Goal: Download file/media

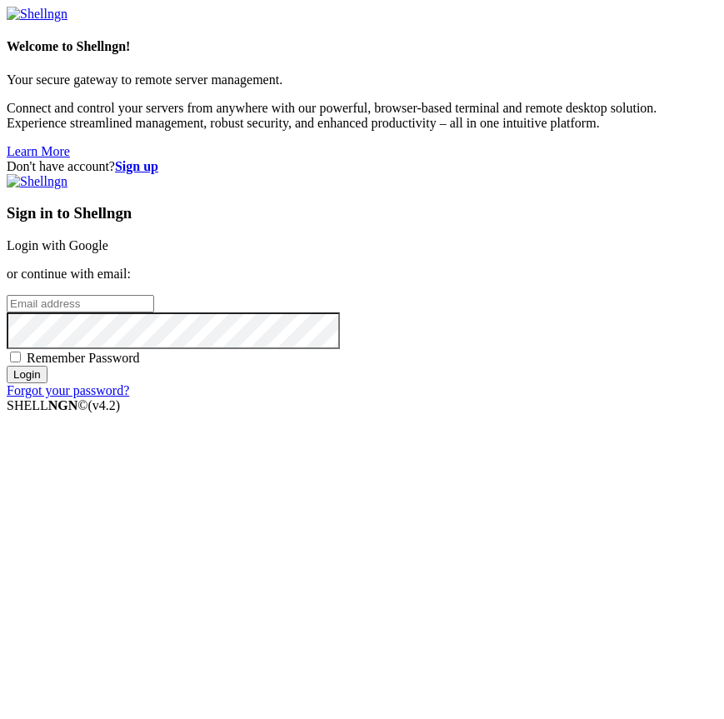
click at [108, 253] on link "Login with Google" at bounding box center [58, 245] width 102 height 14
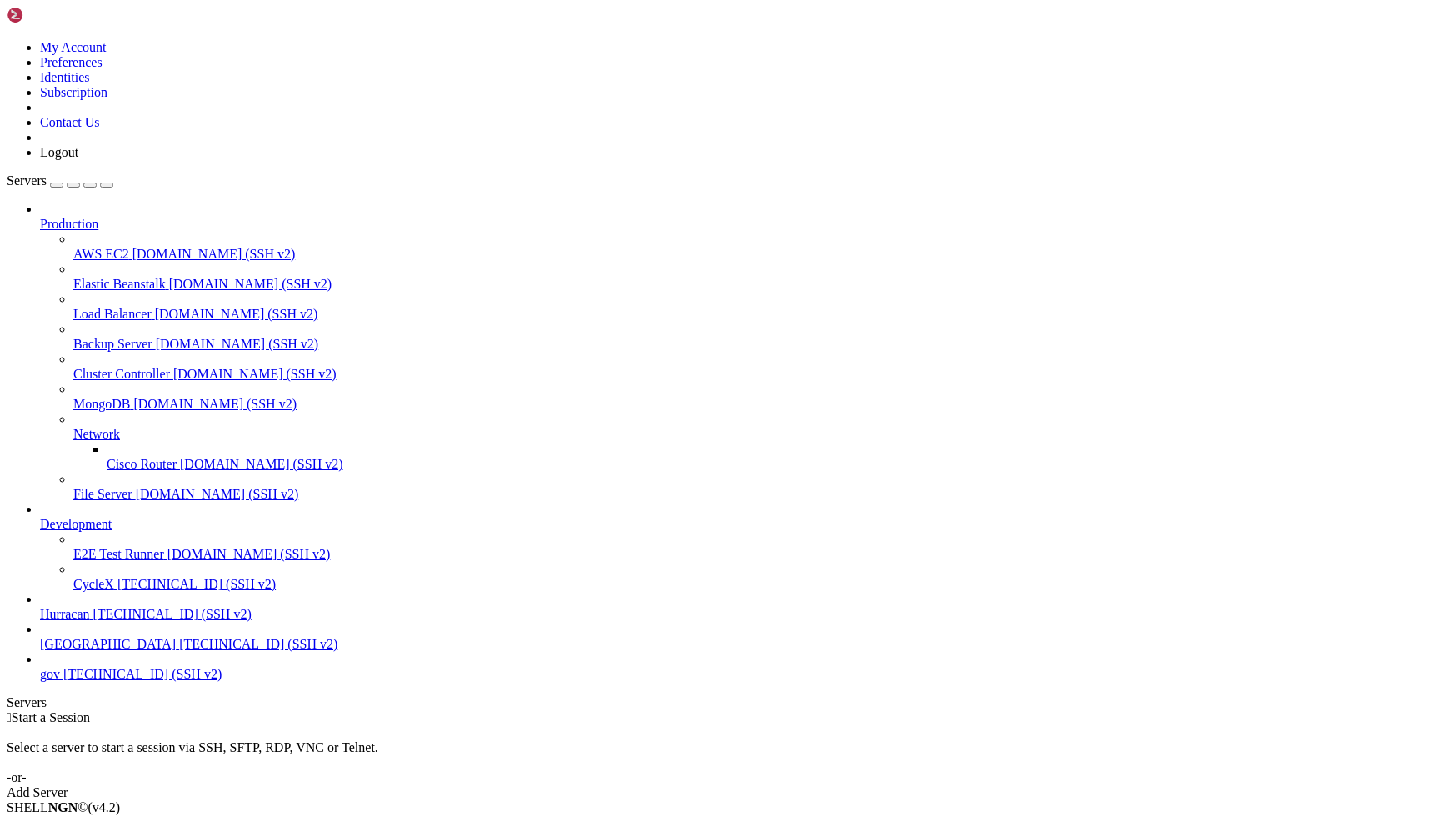
click at [162, 651] on span "[GEOGRAPHIC_DATA]" at bounding box center [108, 644] width 136 height 14
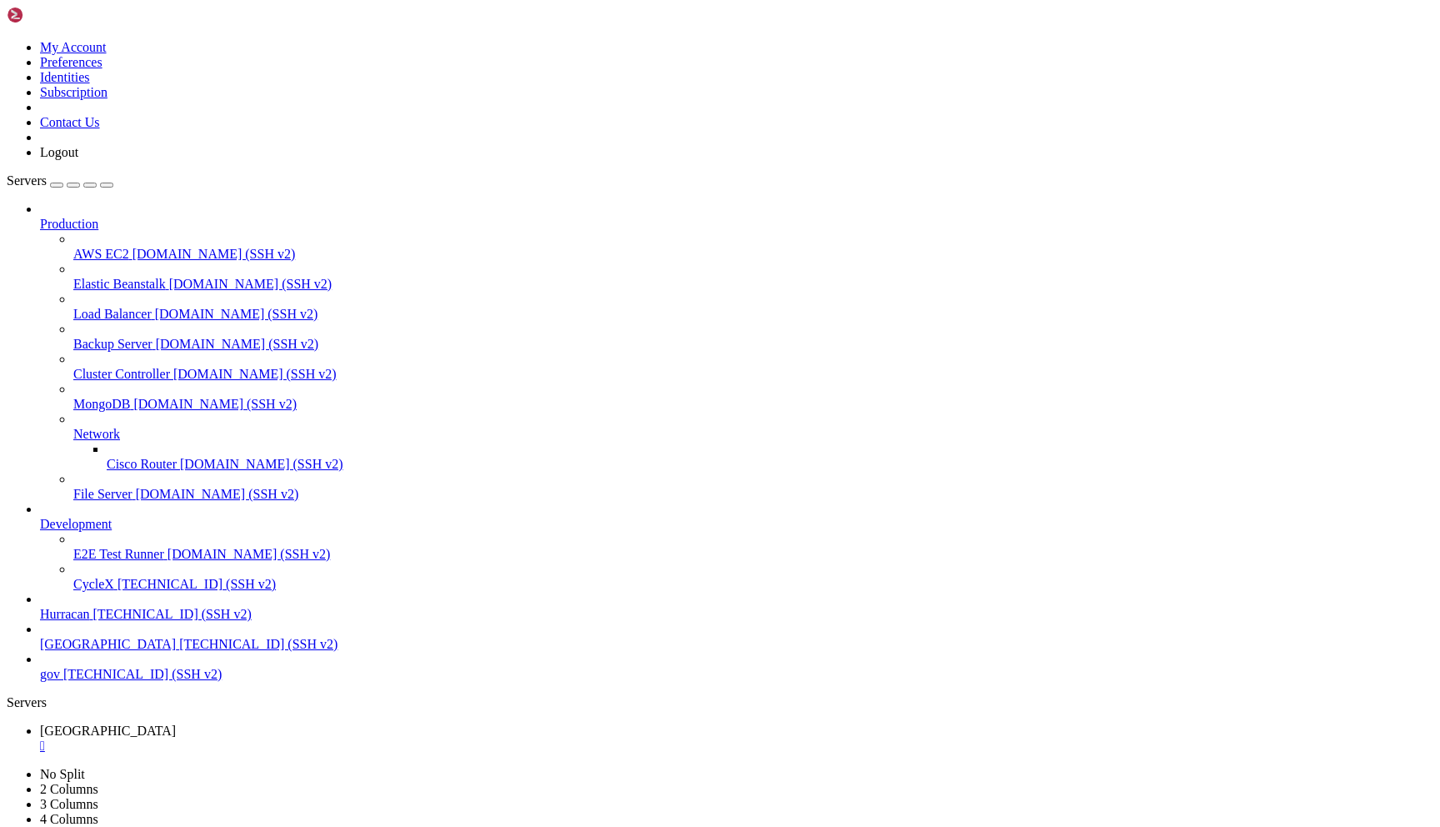
scroll to position [21228, 0]
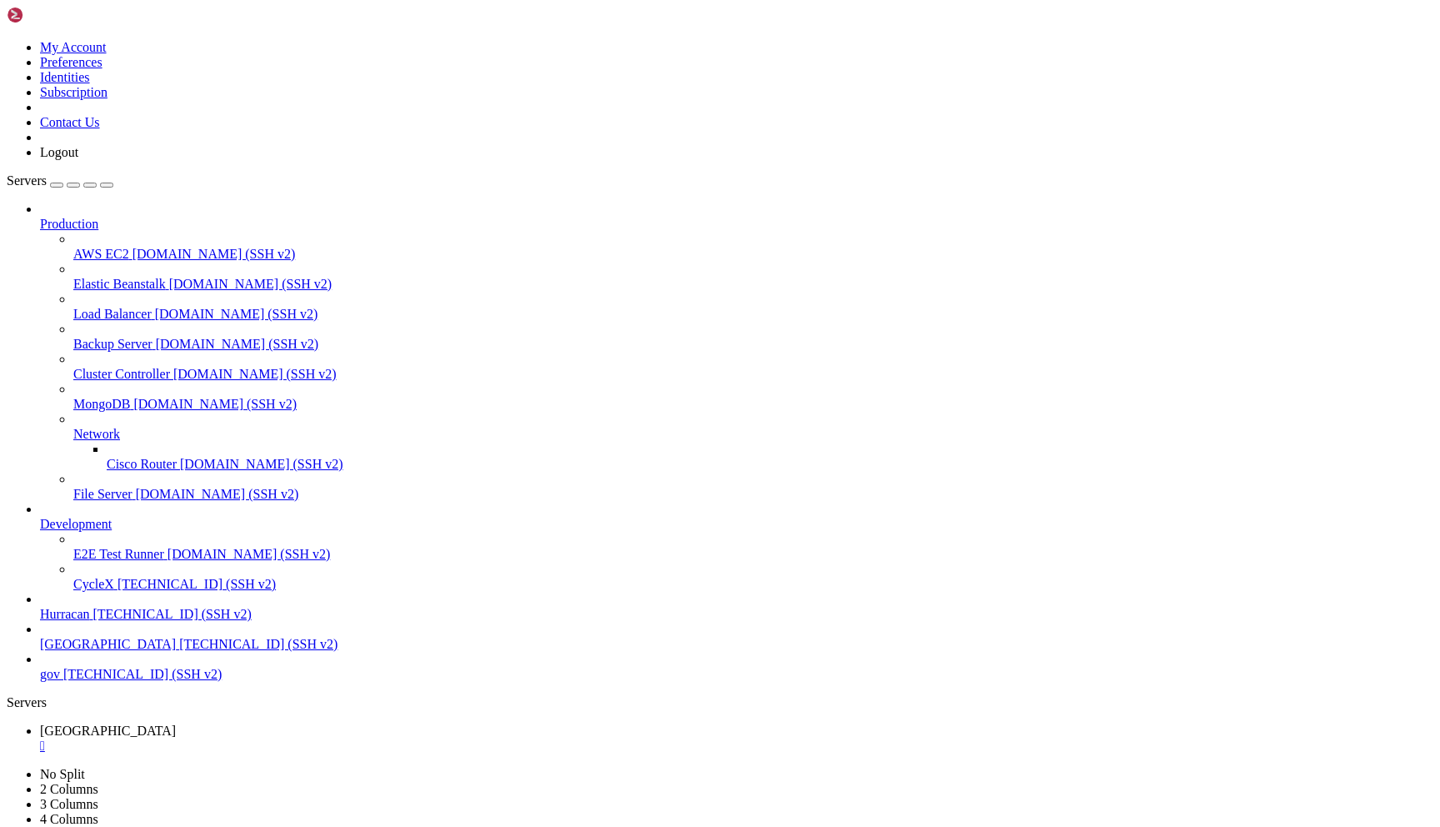
click at [249, 724] on link "bolivia " at bounding box center [737, 739] width 1394 height 30
click at [355, 754] on link "bolivia " at bounding box center [737, 769] width 1394 height 30
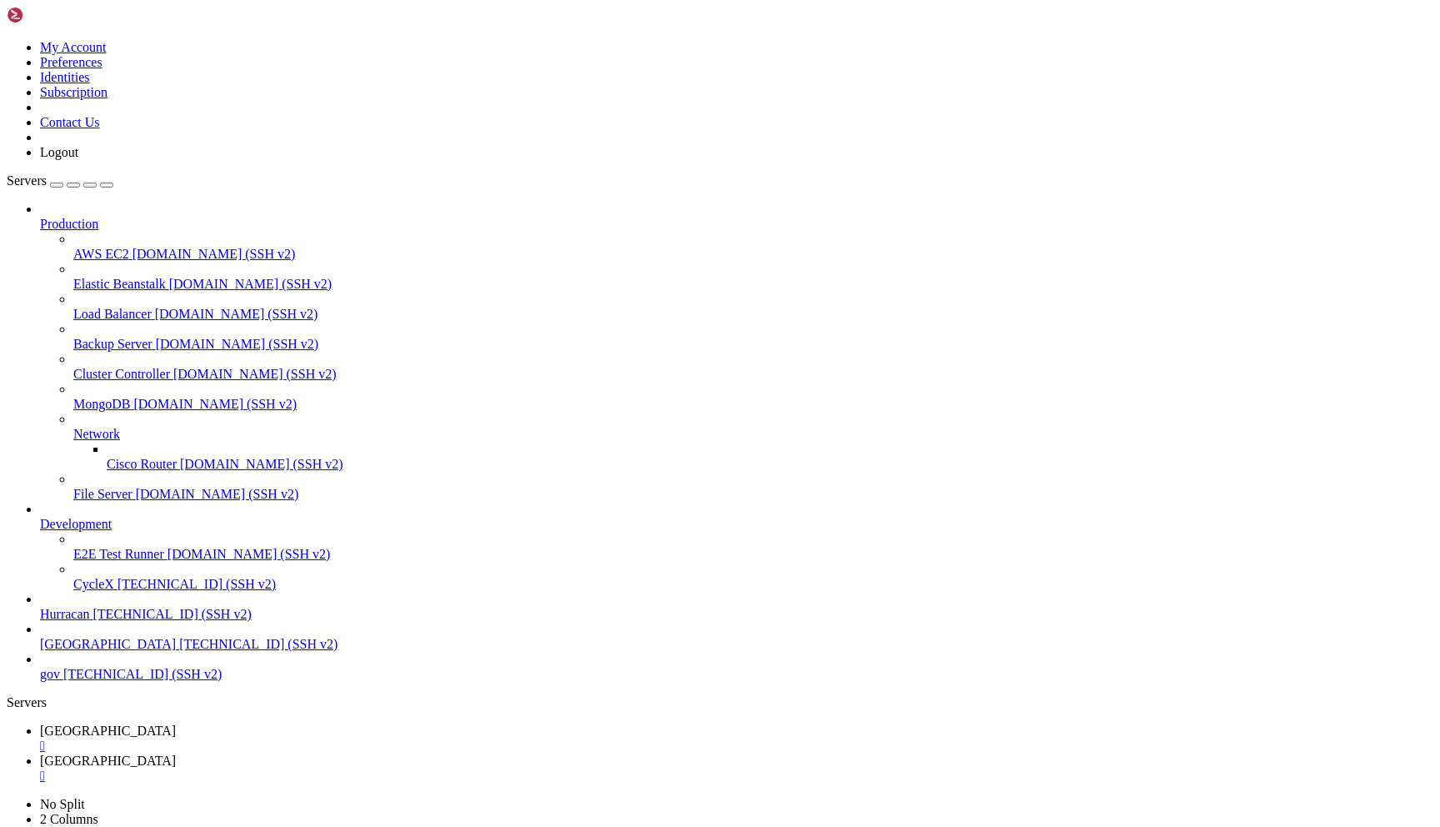
type input "/home/admin/SuperCacho"
click at [176, 724] on span "bolivia" at bounding box center [108, 731] width 136 height 14
click at [360, 754] on link "bolivia " at bounding box center [737, 769] width 1394 height 30
click at [176, 724] on span "bolivia" at bounding box center [108, 731] width 136 height 14
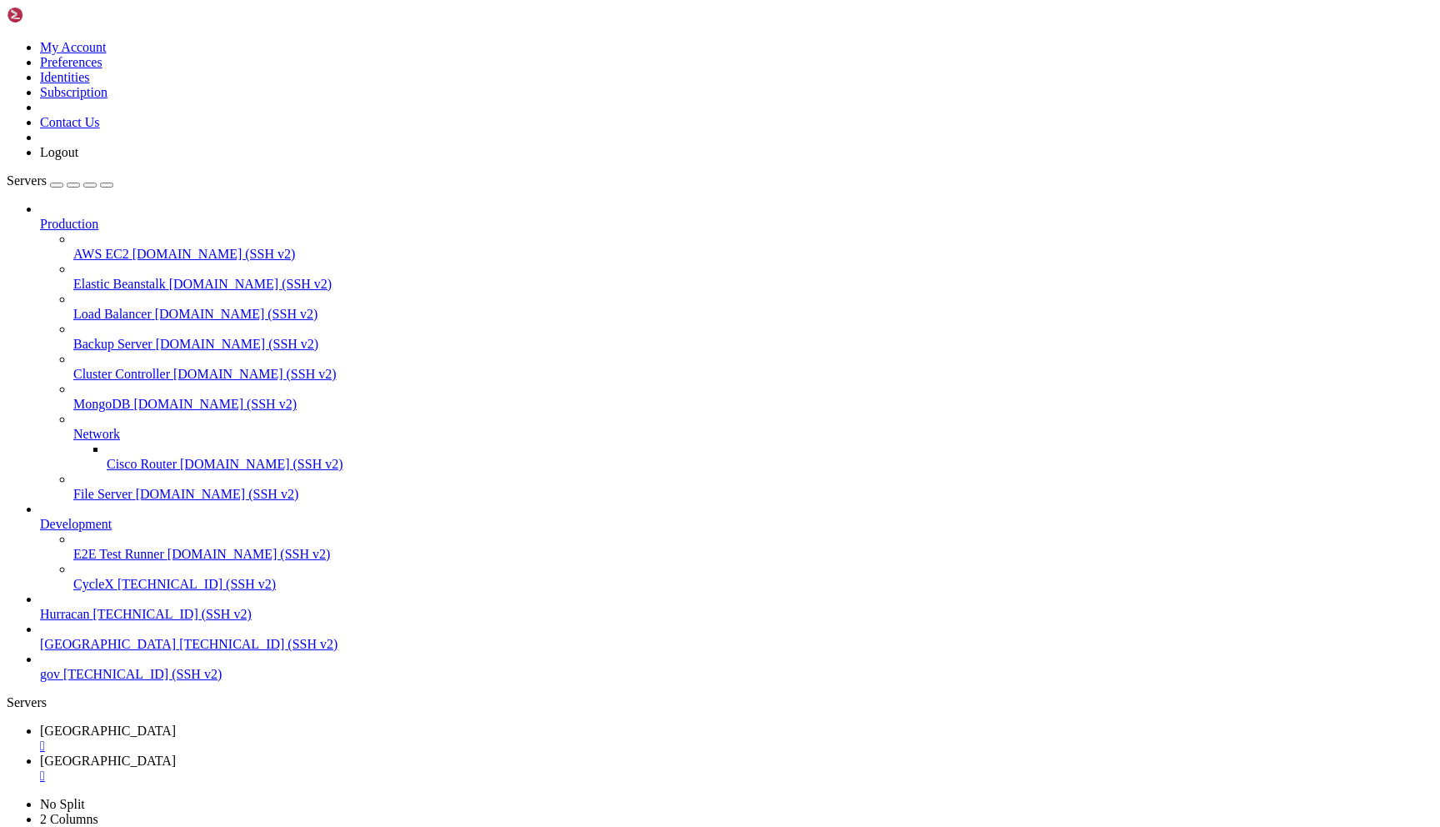
click at [40, 754] on icon at bounding box center [40, 761] width 0 height 14
click at [40, 724] on icon at bounding box center [40, 731] width 0 height 14
click at [40, 754] on icon at bounding box center [40, 761] width 0 height 14
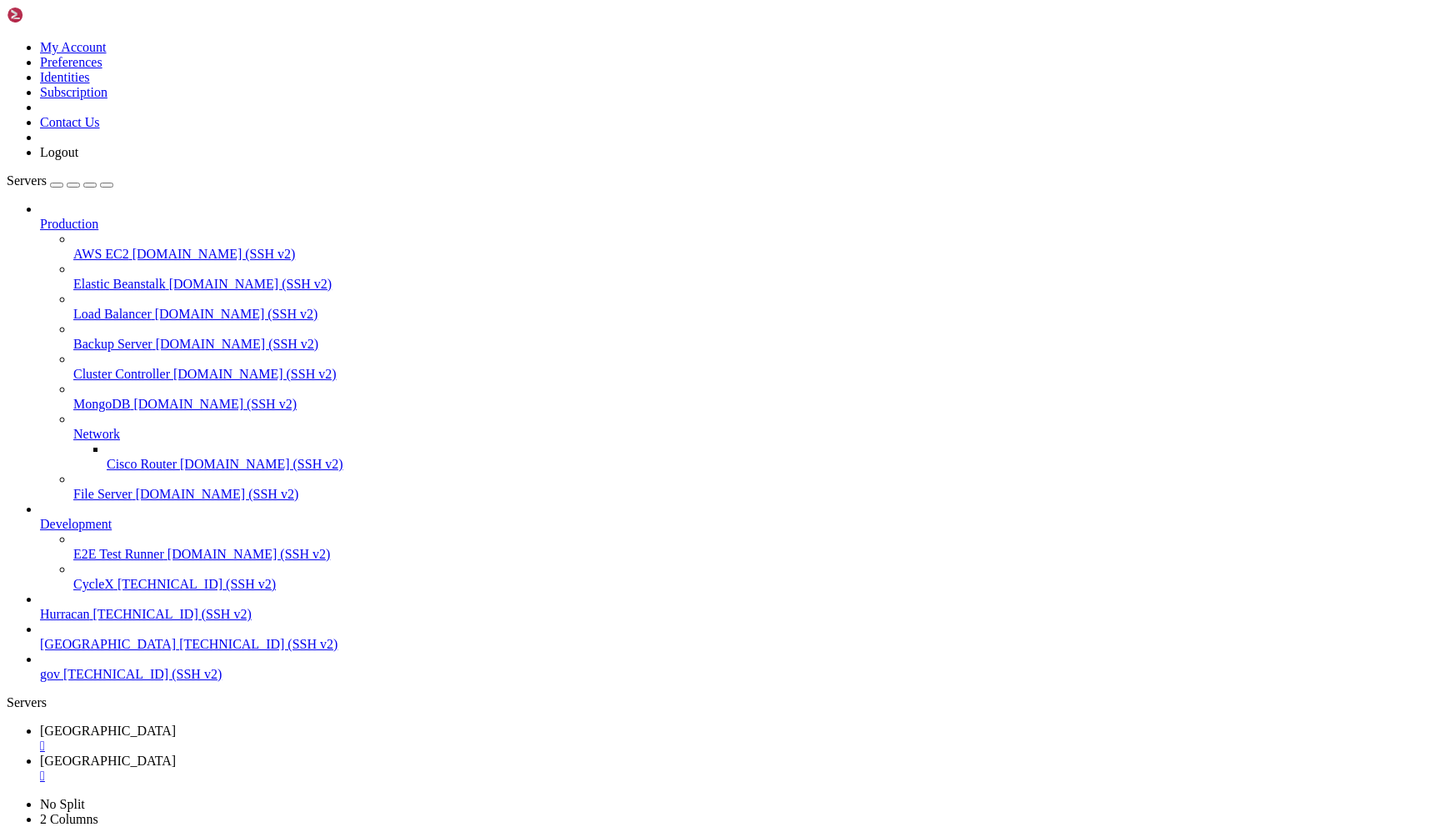
click at [176, 724] on span "bolivia" at bounding box center [108, 731] width 136 height 14
click at [176, 754] on span "bolivia" at bounding box center [108, 761] width 136 height 14
click at [239, 724] on link "bolivia " at bounding box center [737, 739] width 1394 height 30
click at [349, 754] on link "bolivia " at bounding box center [737, 769] width 1394 height 30
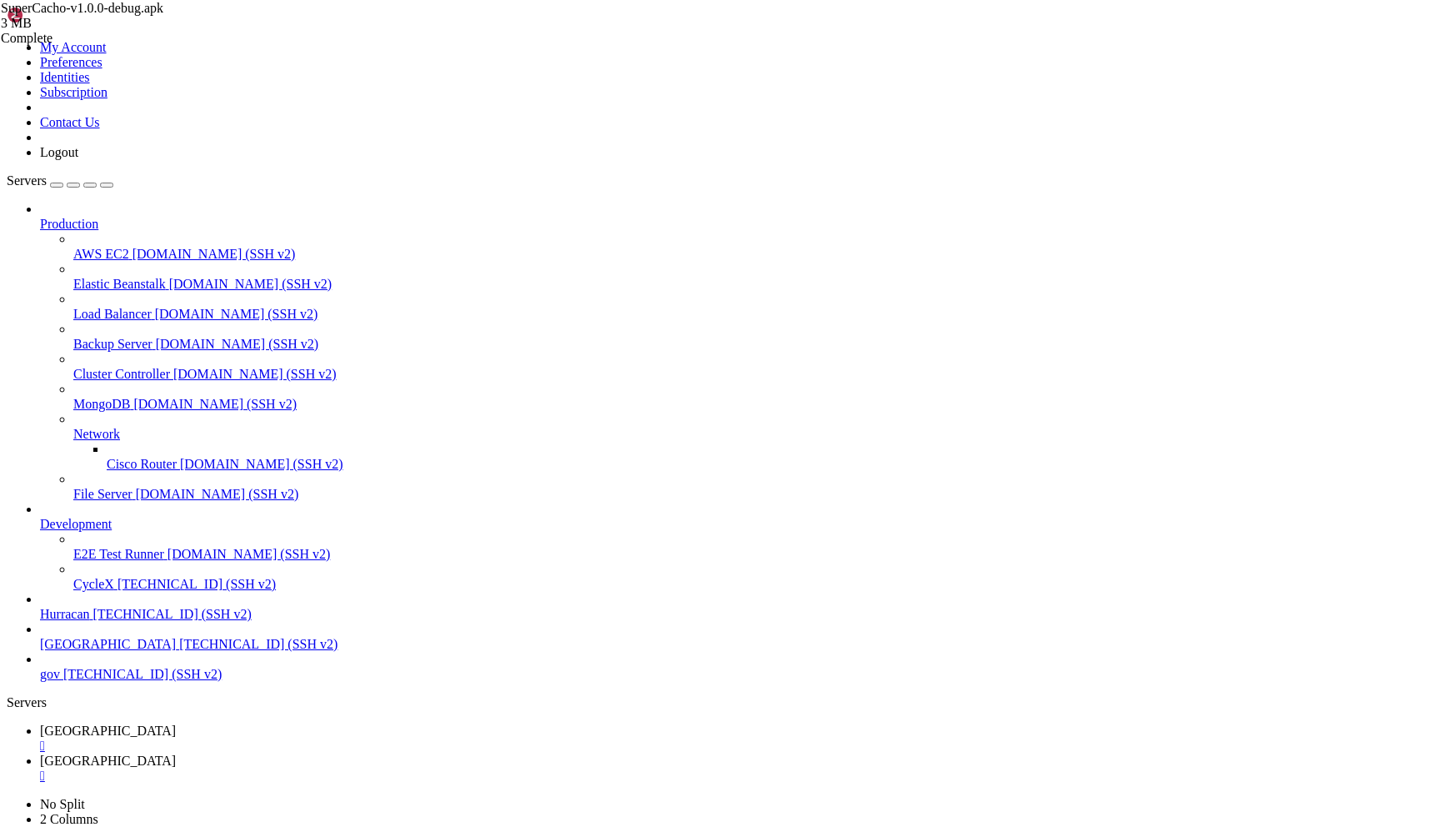
click at [40, 724] on icon at bounding box center [40, 731] width 0 height 14
click at [351, 754] on link "bolivia " at bounding box center [737, 769] width 1394 height 30
